Goal: Information Seeking & Learning: Check status

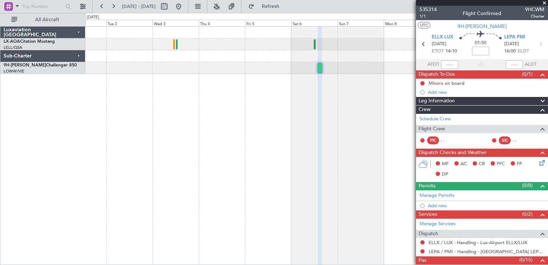
click at [394, 90] on div "No Crew Sabadell" at bounding box center [316, 145] width 463 height 239
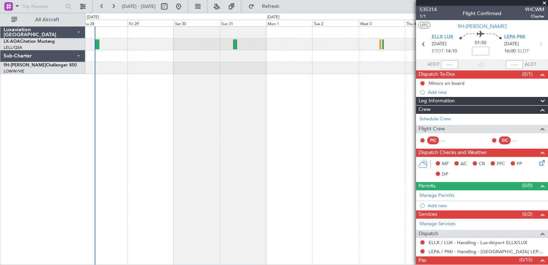
click at [347, 108] on div "No Crew Barcelona ([GEOGRAPHIC_DATA])" at bounding box center [316, 145] width 463 height 239
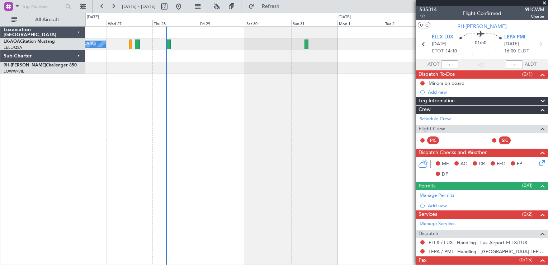
click at [282, 118] on div "No Crew Barcelona ([GEOGRAPHIC_DATA])" at bounding box center [316, 145] width 463 height 239
click at [545, 3] on span at bounding box center [544, 3] width 7 height 6
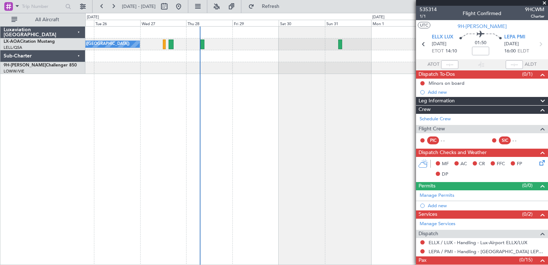
click at [341, 97] on div "No Crew Barcelona ([GEOGRAPHIC_DATA])" at bounding box center [316, 145] width 463 height 239
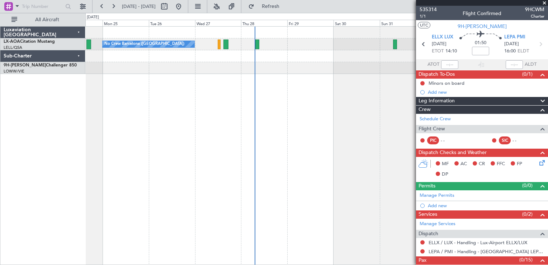
click at [547, 3] on span at bounding box center [544, 3] width 7 height 6
click at [546, 2] on span at bounding box center [544, 3] width 7 height 6
